Goal: Download file/media

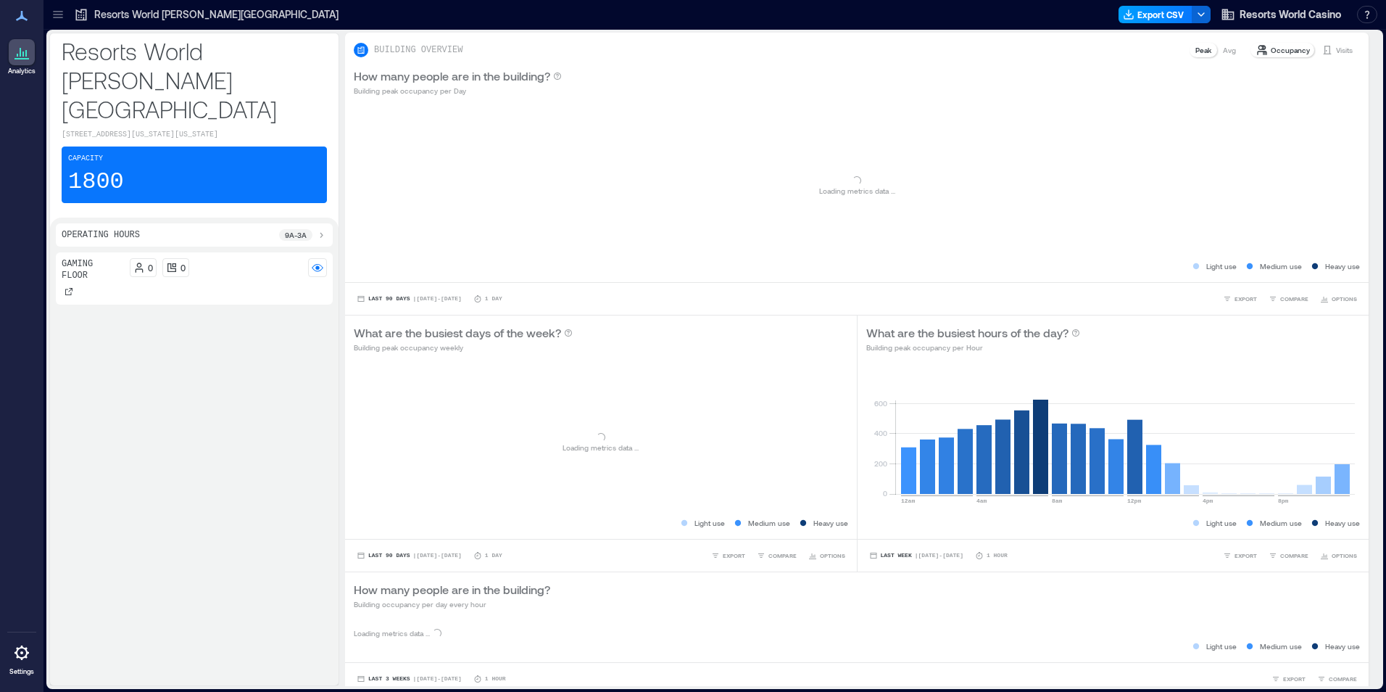
click at [1132, 18] on icon "button" at bounding box center [1129, 15] width 12 height 12
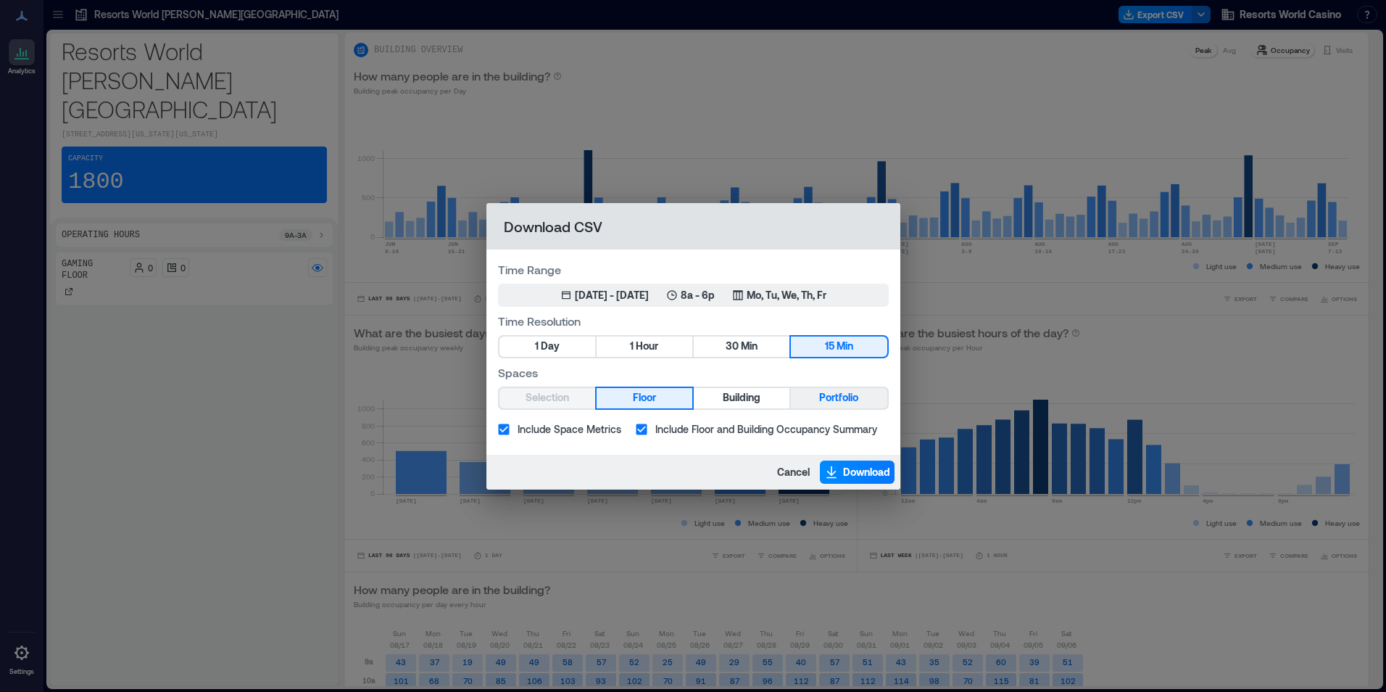
click at [819, 397] on span "Portfolio" at bounding box center [838, 398] width 39 height 18
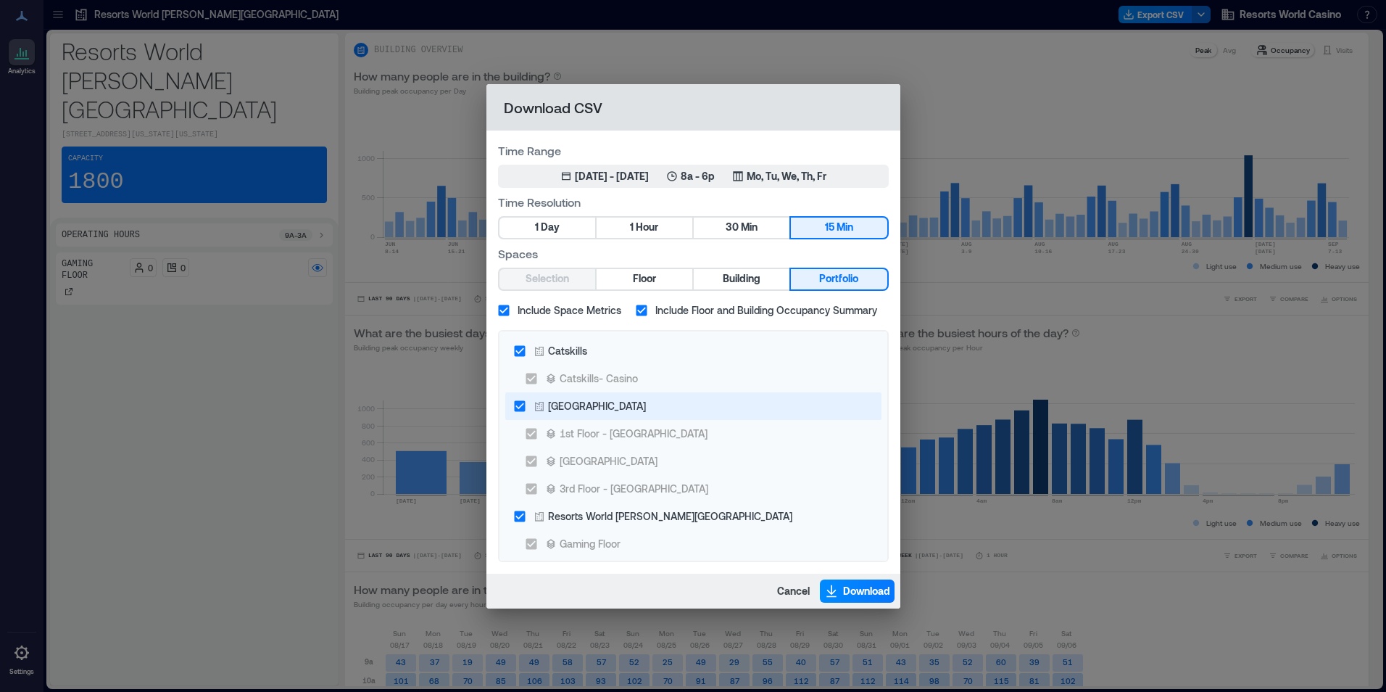
click at [602, 401] on div "[GEOGRAPHIC_DATA]" at bounding box center [597, 405] width 98 height 15
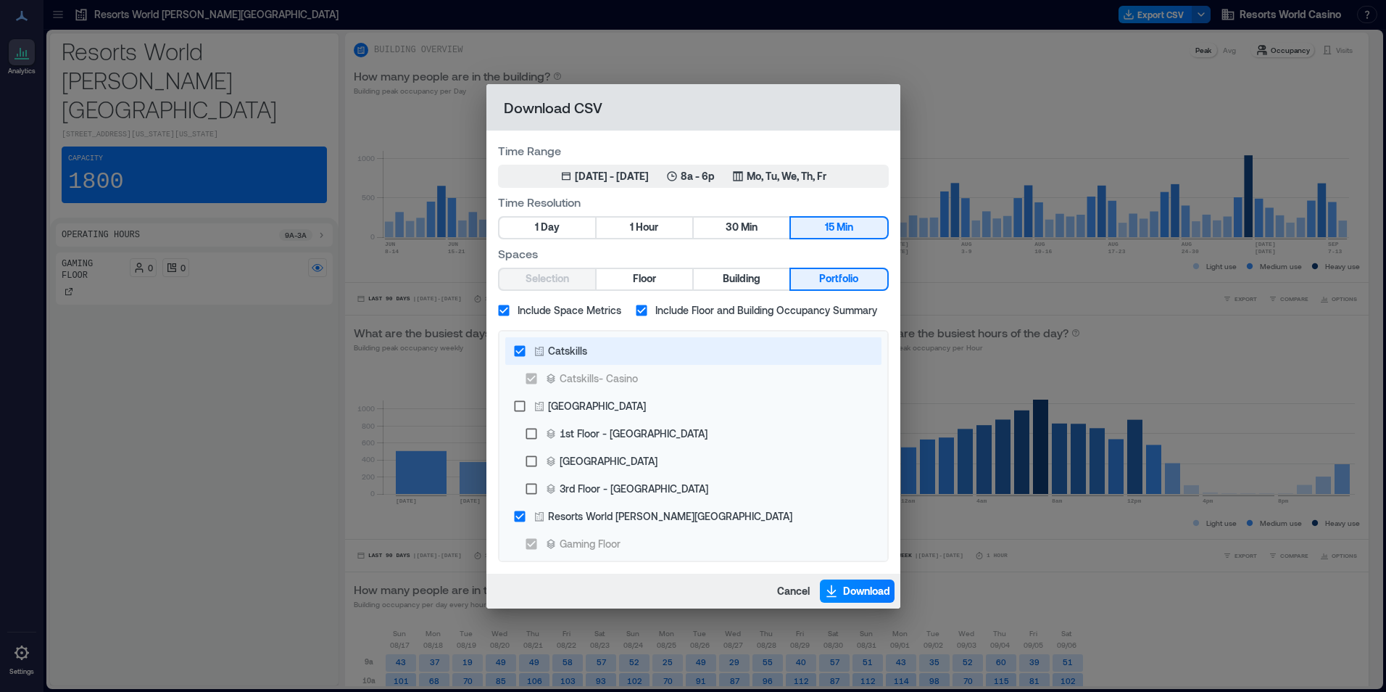
click at [576, 352] on div "Catskills" at bounding box center [567, 350] width 39 height 15
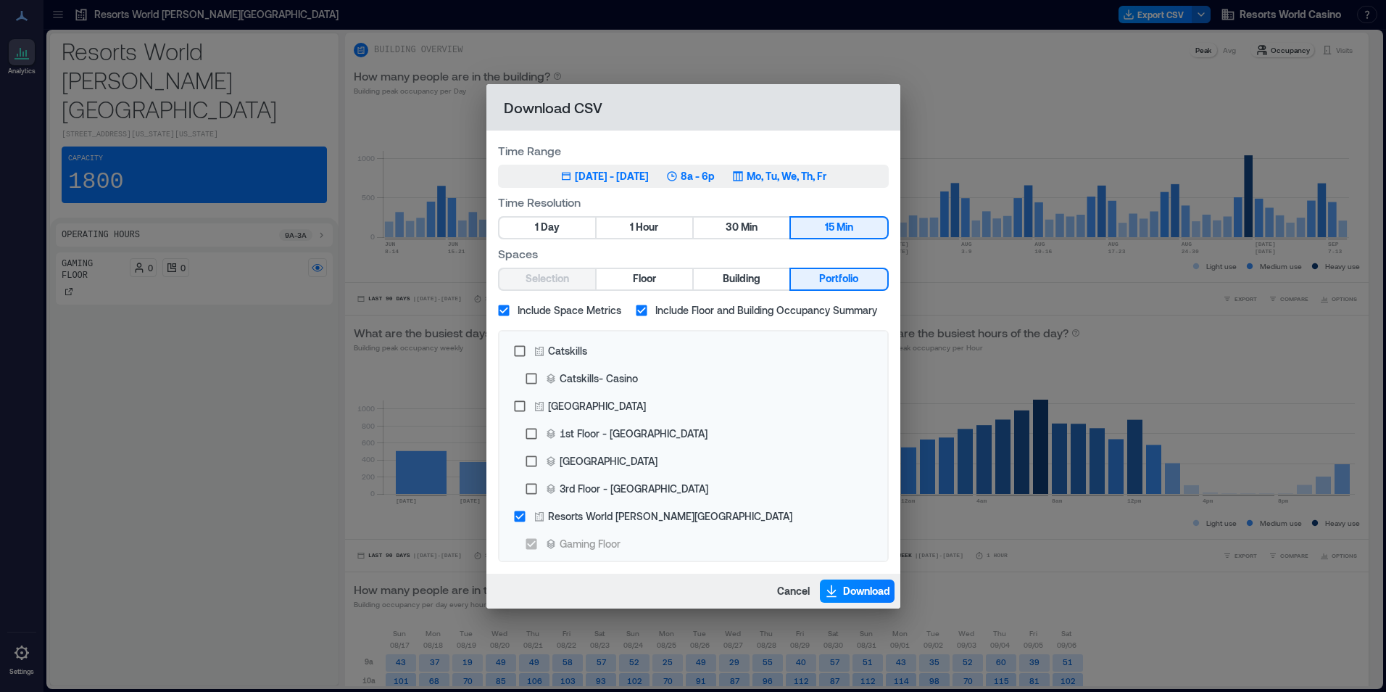
click at [748, 181] on div "Jun 9, 2025 - [DATE] 8a - 6p Mo, Tu, We, Th, Fr" at bounding box center [693, 176] width 266 height 14
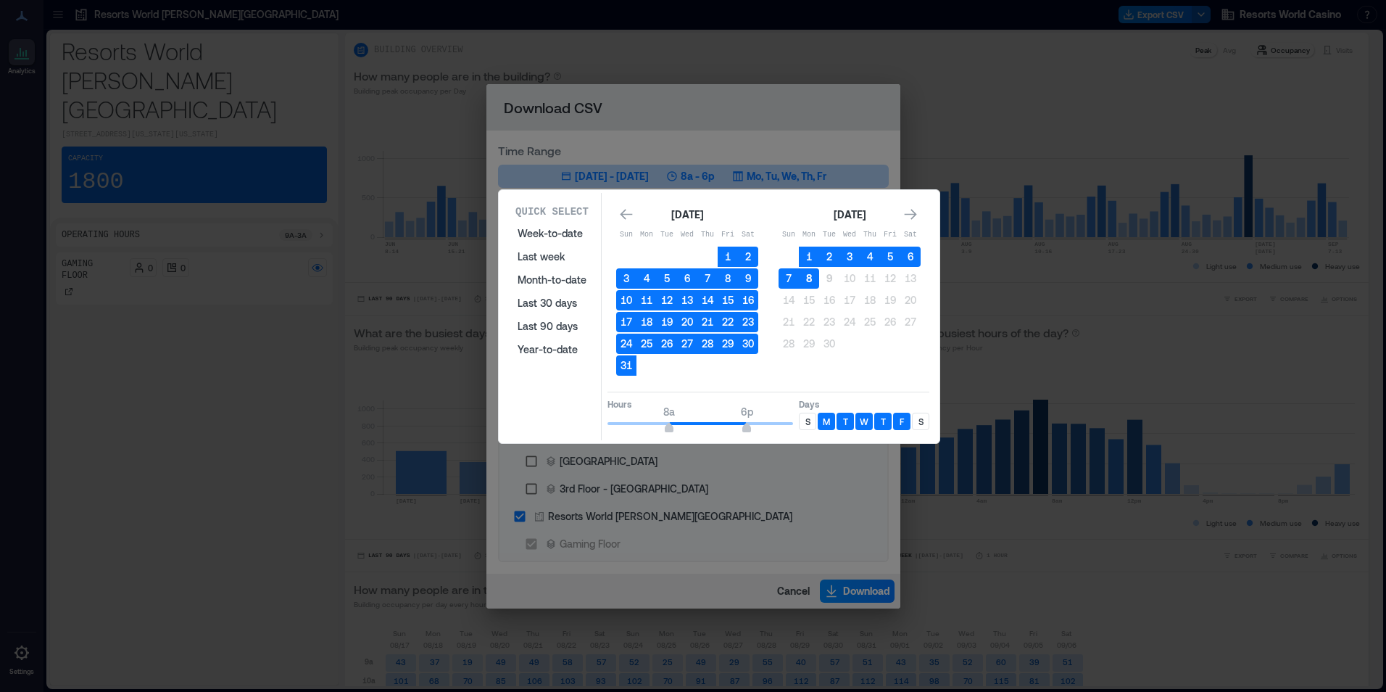
click at [801, 283] on button "8" at bounding box center [809, 278] width 20 height 20
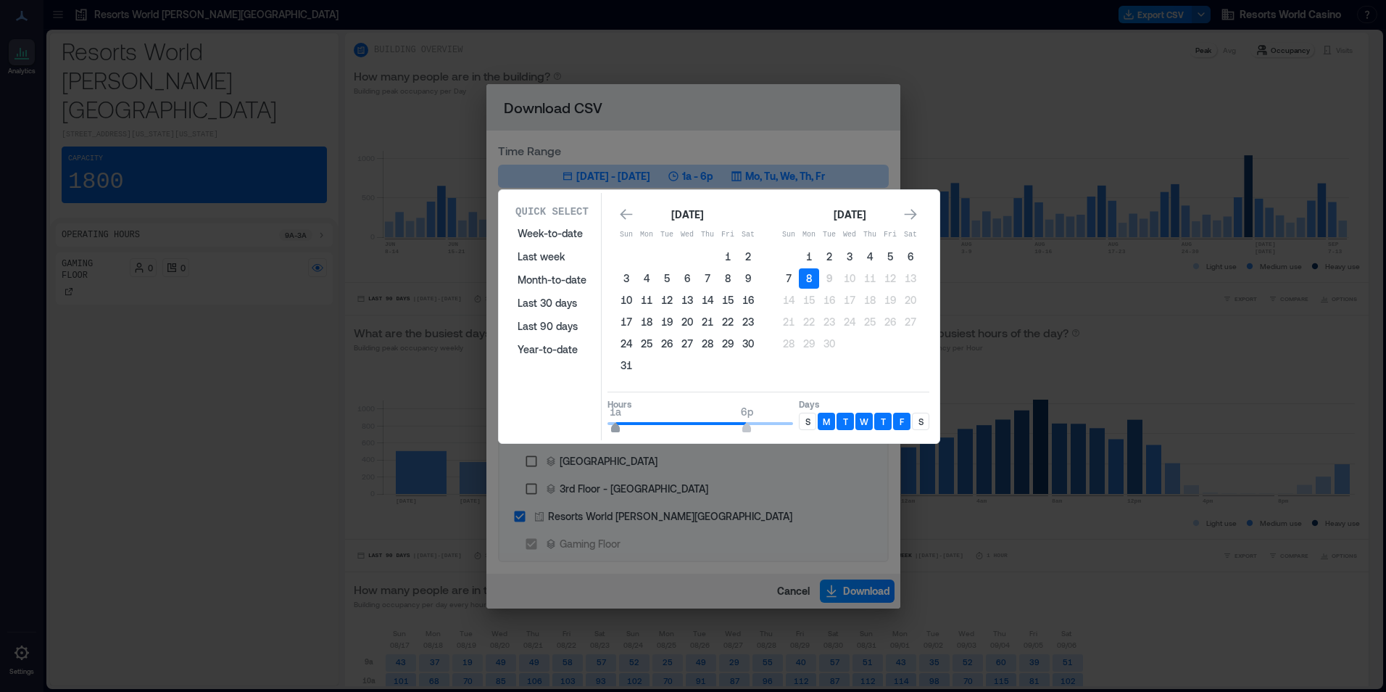
type input "*"
drag, startPoint x: 659, startPoint y: 427, endPoint x: 597, endPoint y: 424, distance: 61.7
click at [597, 424] on div "Quick Select Week-to-date Last week Month-to-date Last 30 days Last 90 days Yea…" at bounding box center [719, 316] width 432 height 247
type input "*"
drag, startPoint x: 657, startPoint y: 424, endPoint x: 639, endPoint y: 422, distance: 17.5
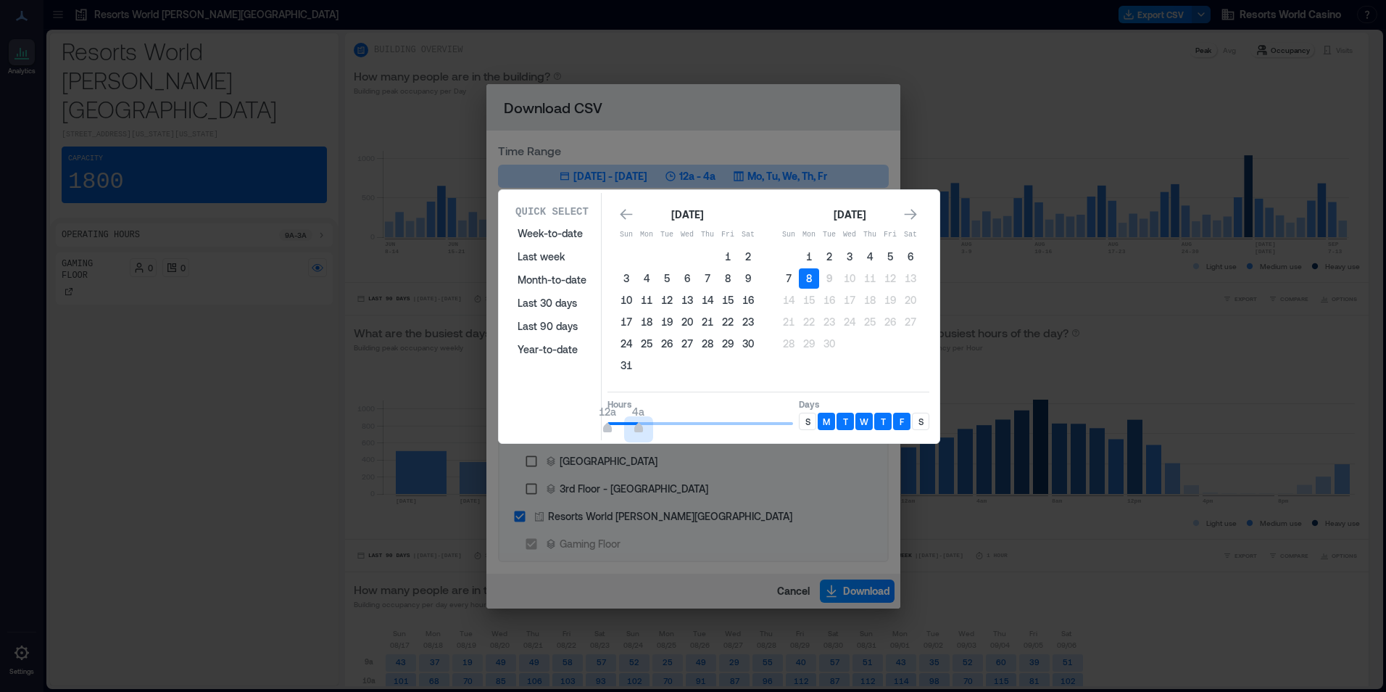
click at [639, 422] on span "12a 4a" at bounding box center [701, 424] width 186 height 22
click at [800, 423] on div "S" at bounding box center [807, 421] width 17 height 17
click at [929, 426] on div "Quick Select Week-to-date Last week Month-to-date Last 30 days Last 90 days Yea…" at bounding box center [719, 316] width 432 height 247
click at [928, 426] on div "S" at bounding box center [920, 421] width 17 height 17
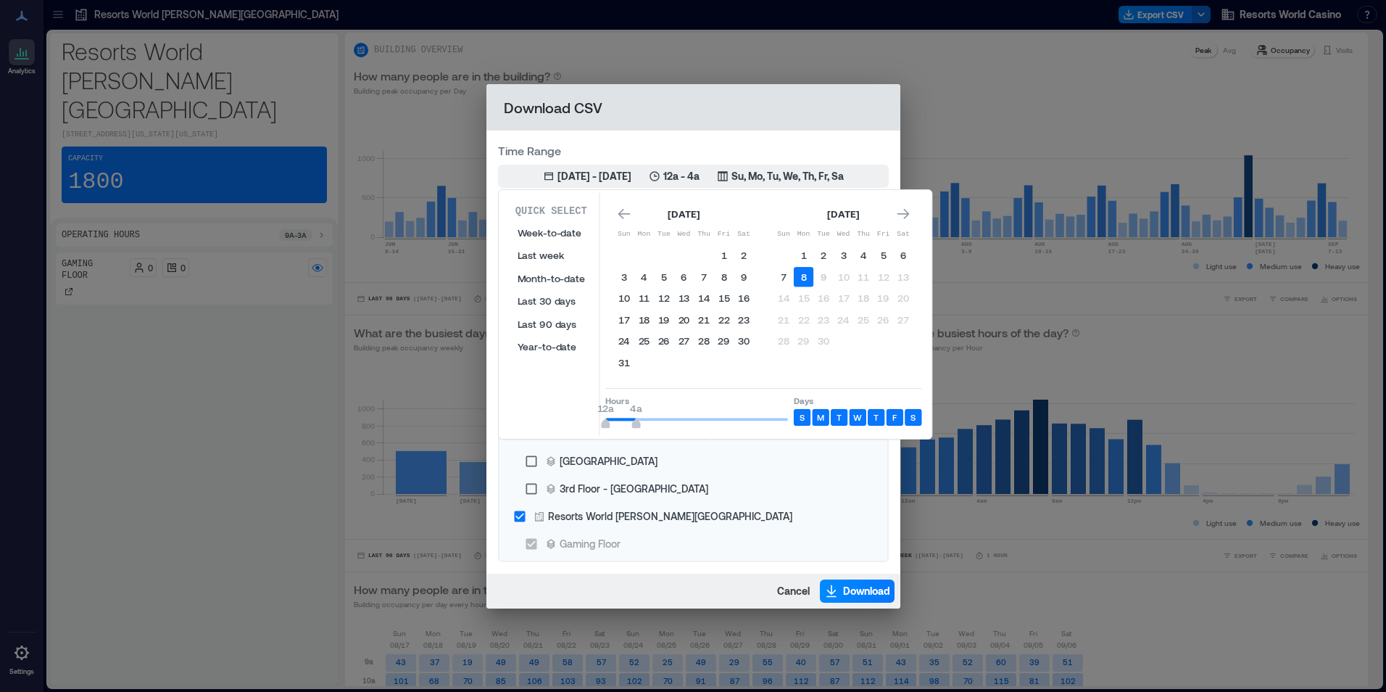
drag, startPoint x: 928, startPoint y: 426, endPoint x: 965, endPoint y: 441, distance: 40.0
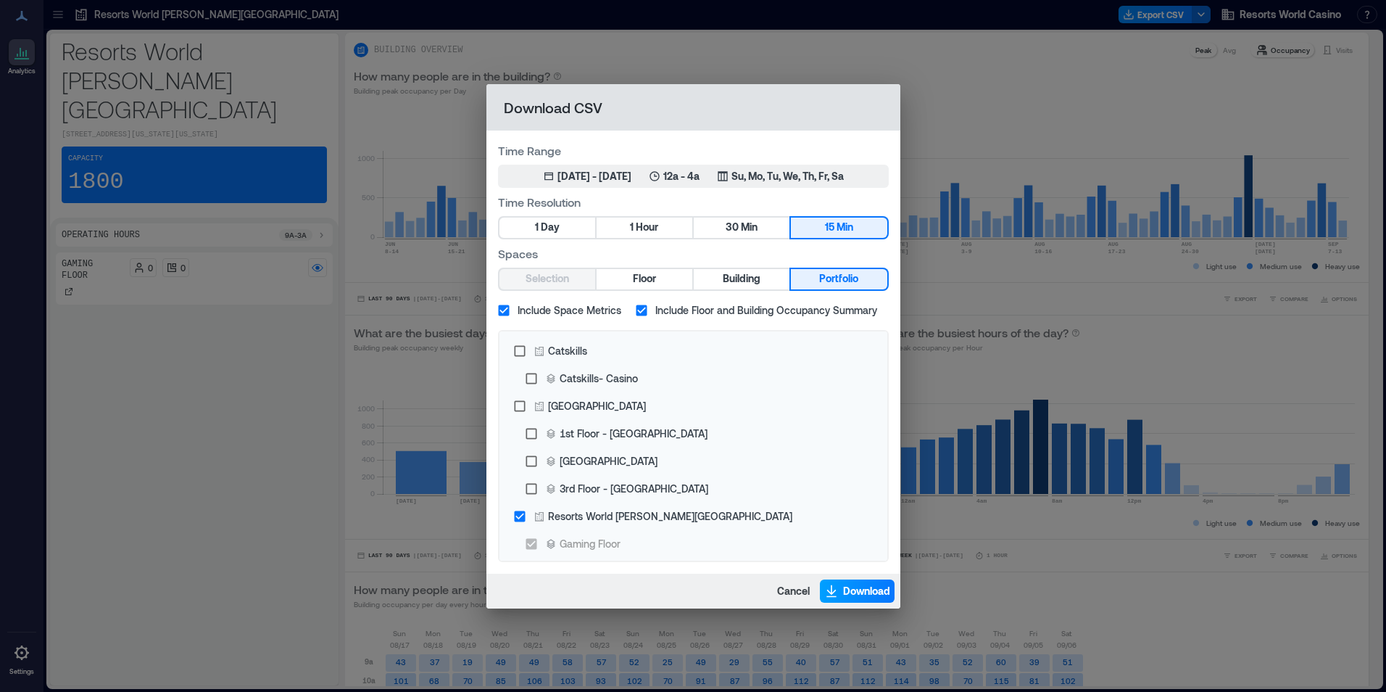
click at [880, 594] on span "Download" at bounding box center [866, 591] width 47 height 14
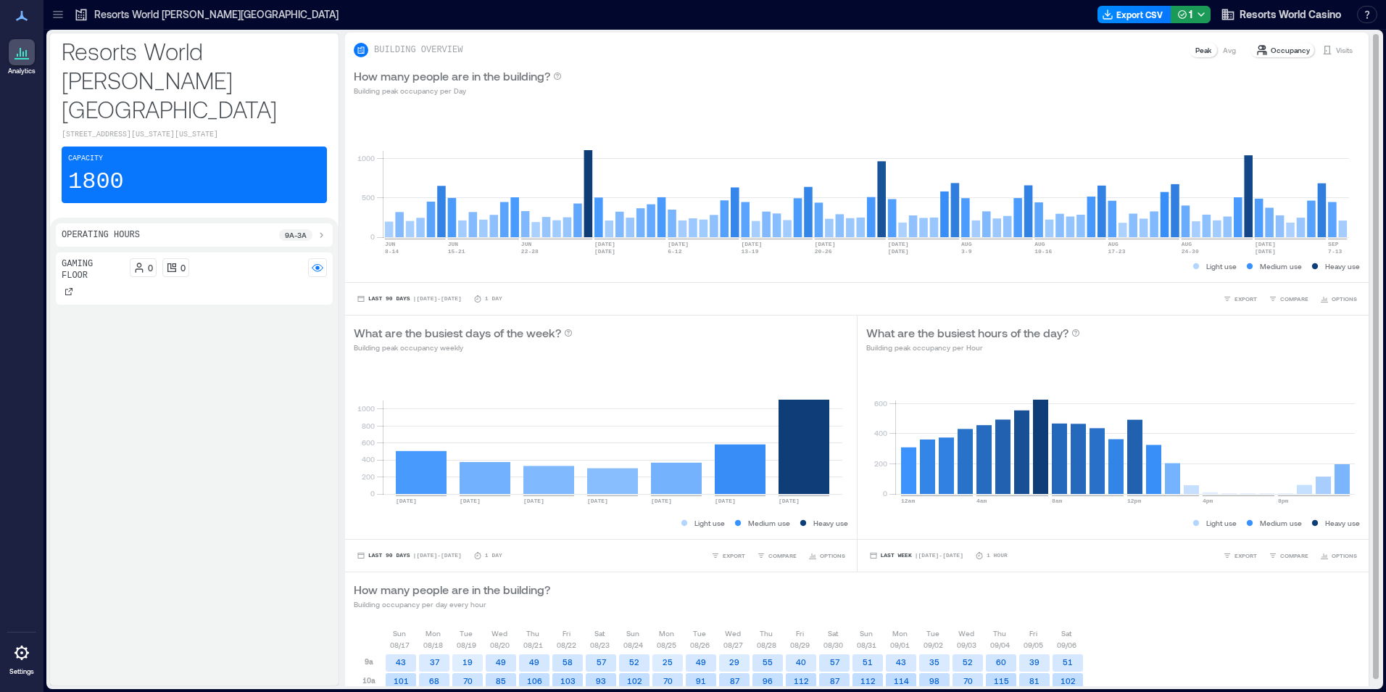
click at [779, 63] on div "How many people are in the building? Building peak occupancy per Day" at bounding box center [857, 82] width 1024 height 46
click at [1127, 14] on button "Export CSV" at bounding box center [1135, 14] width 74 height 17
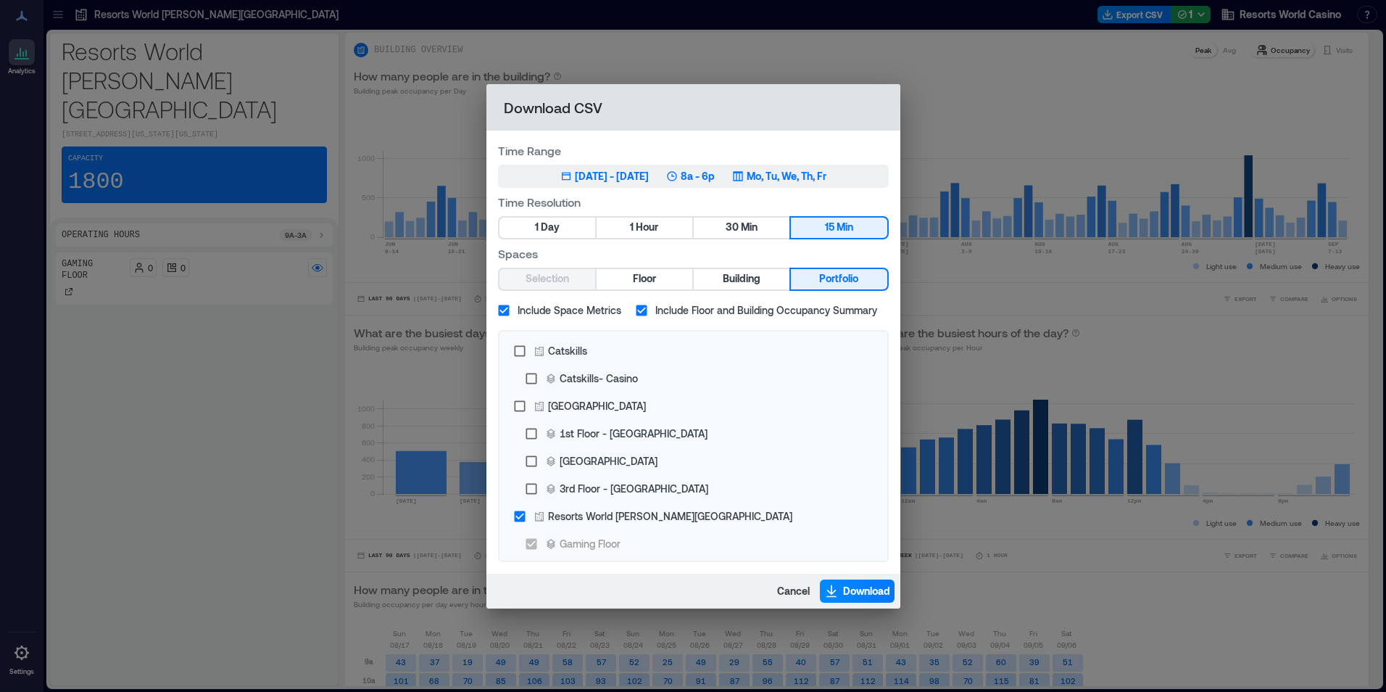
click at [809, 178] on p "Mo, Tu, We, Th, Fr" at bounding box center [787, 176] width 80 height 14
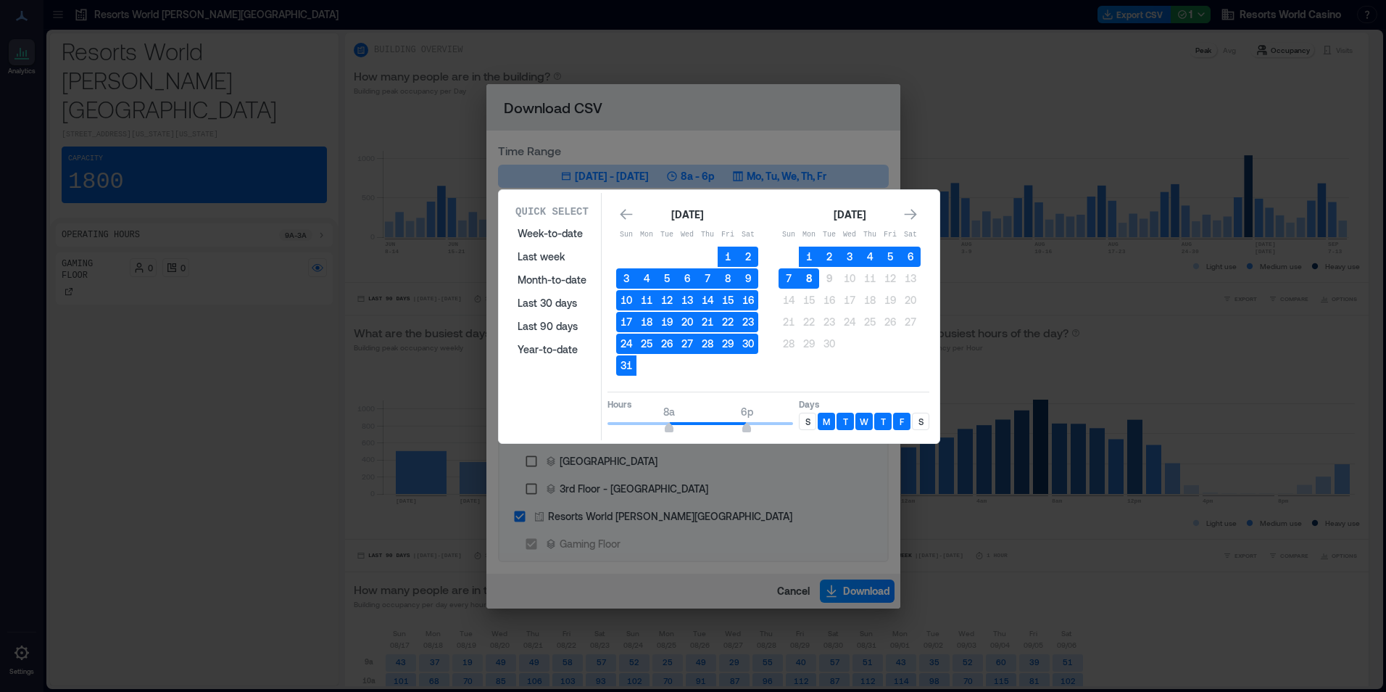
click at [816, 281] on button "8" at bounding box center [809, 278] width 20 height 20
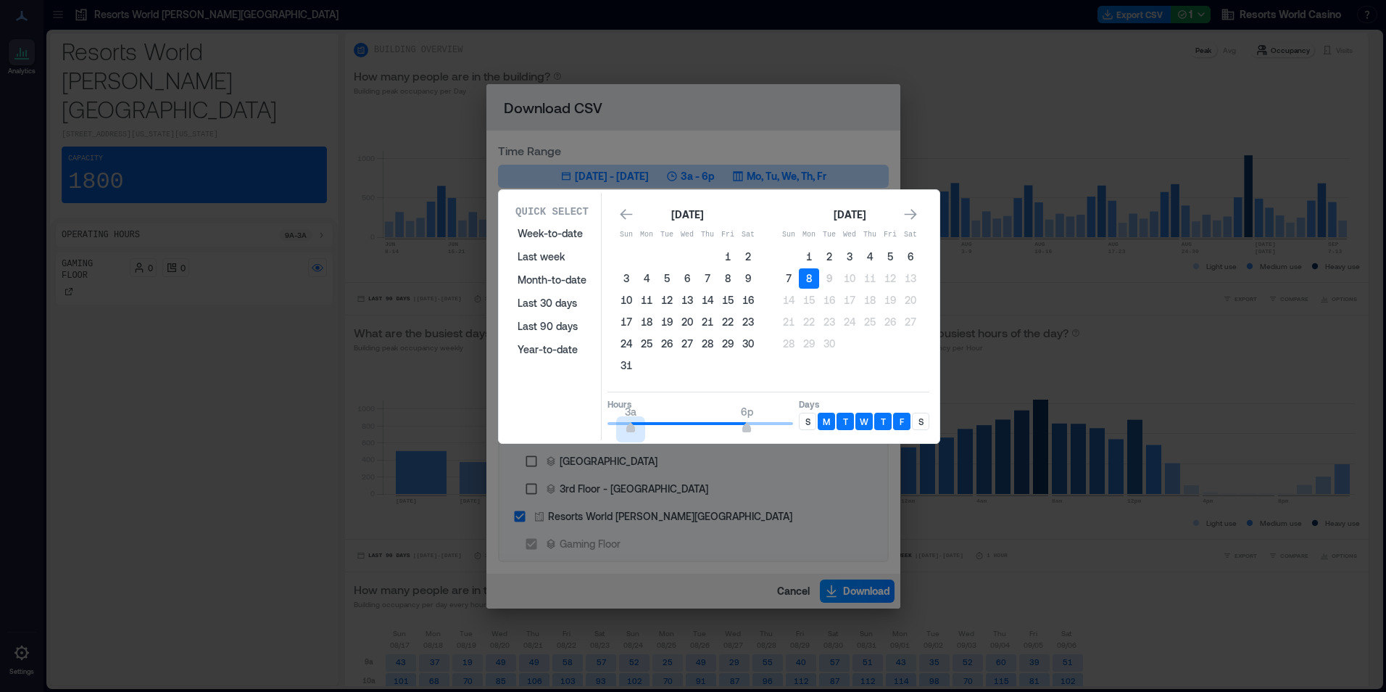
type input "*"
drag, startPoint x: 663, startPoint y: 419, endPoint x: 636, endPoint y: 422, distance: 27.7
click at [636, 422] on span "4a 6p" at bounding box center [701, 424] width 186 height 22
type input "**"
drag, startPoint x: 731, startPoint y: 424, endPoint x: 808, endPoint y: 432, distance: 77.3
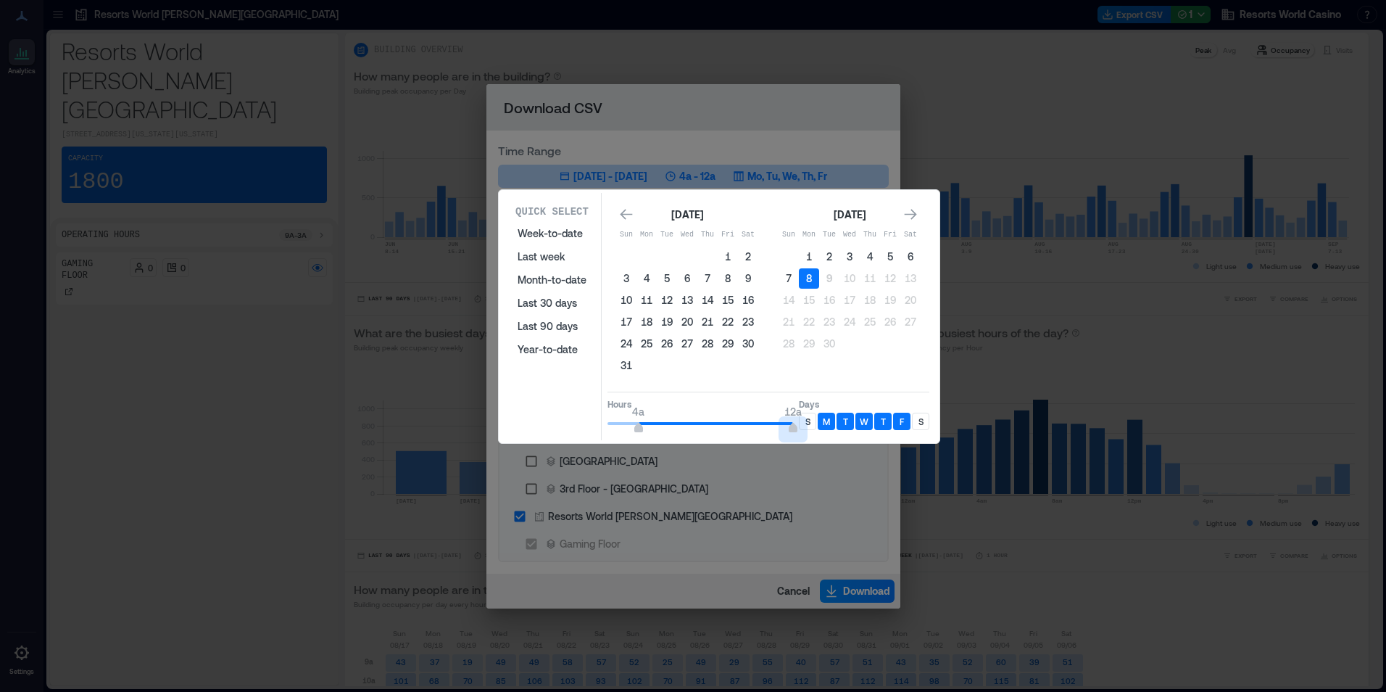
click at [808, 432] on div "Hours 4a 12a Days S M T W T F S" at bounding box center [769, 412] width 322 height 43
click at [811, 423] on div "S" at bounding box center [807, 421] width 17 height 17
click at [916, 426] on div "S" at bounding box center [920, 421] width 17 height 17
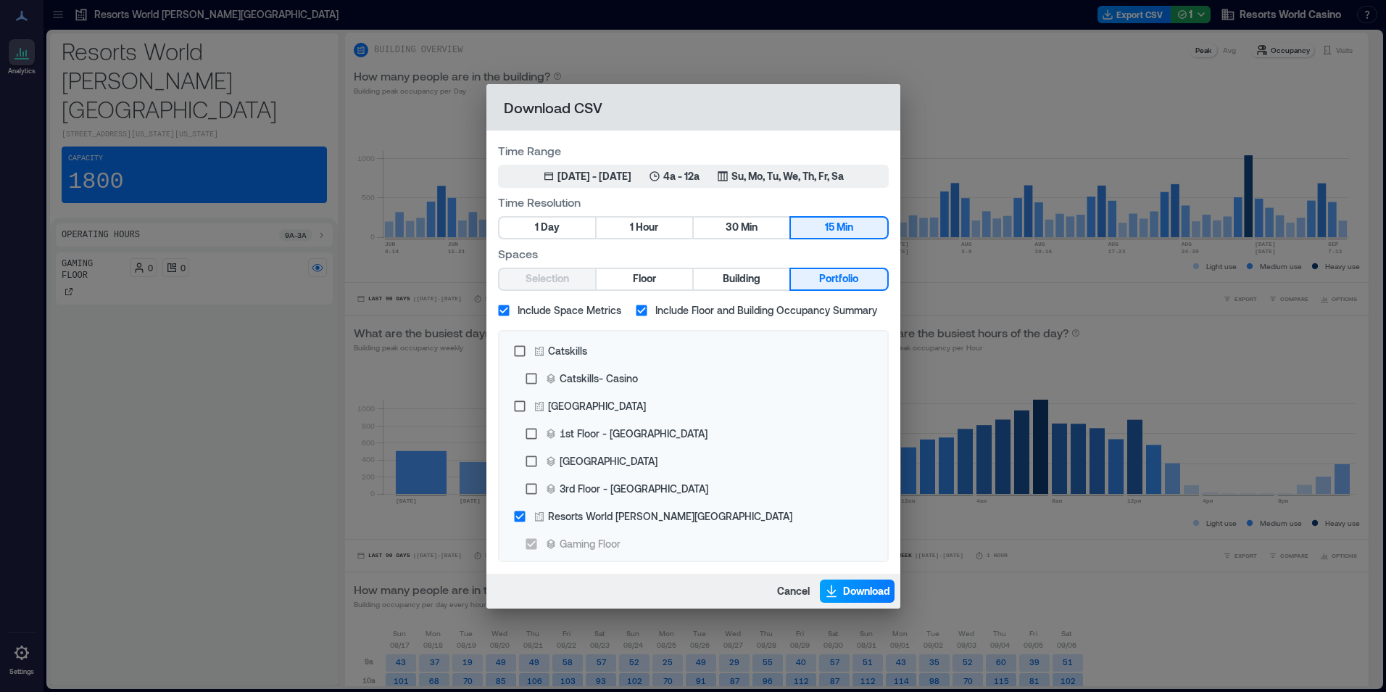
click at [880, 586] on span "Download" at bounding box center [866, 591] width 47 height 14
